Goal: Task Accomplishment & Management: Manage account settings

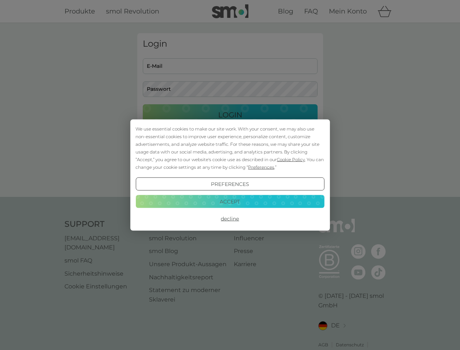
click at [291, 159] on span "Cookie Policy" at bounding box center [291, 159] width 28 height 5
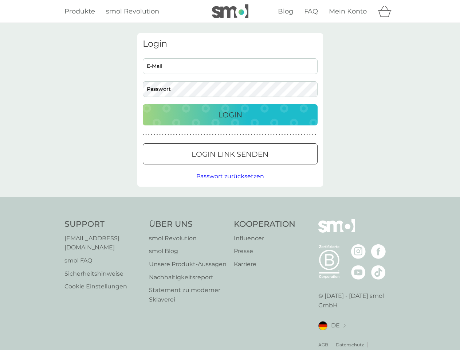
click at [260, 167] on div "Login E-Mail Passwort Login ● ● ● ● ● ● ● ● ● ● ● ● ● ● ● ● ● ● ● ● ● ● ● ● ● ●…" at bounding box center [230, 109] width 186 height 153
click at [230, 184] on div "Login E-Mail Passwort Login ● ● ● ● ● ● ● ● ● ● ● ● ● ● ● ● ● ● ● ● ● ● ● ● ● ●…" at bounding box center [230, 109] width 186 height 153
click at [230, 219] on div "Support [EMAIL_ADDRESS][DOMAIN_NAME] smol FAQ Sicherheitshinweise Cookie Einste…" at bounding box center [229, 289] width 331 height 140
click at [230, 201] on div "Support [EMAIL_ADDRESS][DOMAIN_NAME] smol FAQ Sicherheitshinweise Cookie Einste…" at bounding box center [230, 289] width 460 height 184
